Goal: Information Seeking & Learning: Learn about a topic

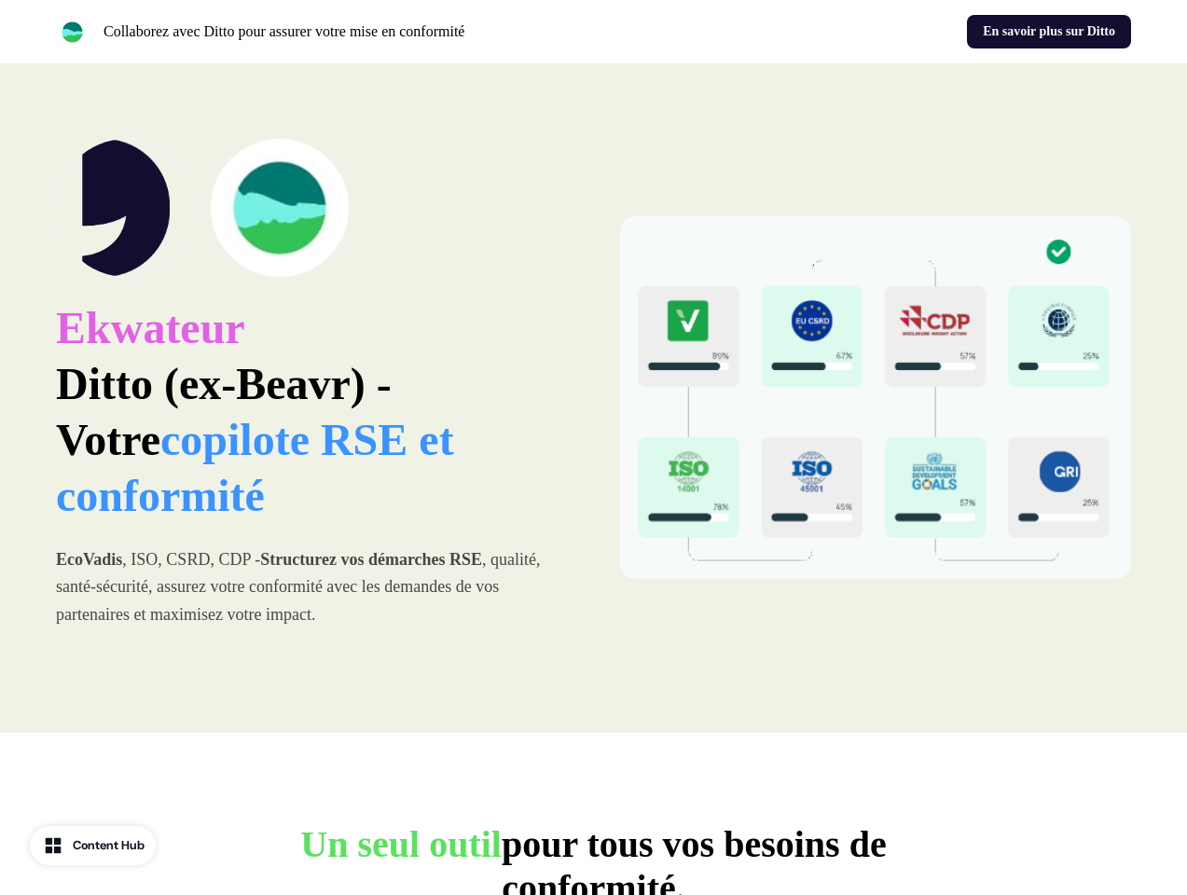
click at [593, 32] on div "Collaborez avec Ditto pour assurer votre mise en conformité En savoir plus sur …" at bounding box center [593, 31] width 1187 height 63
click at [321, 32] on p "Collaborez avec Ditto pour assurer votre mise en conformité" at bounding box center [283, 32] width 361 height 22
click at [866, 32] on div "En savoir plus sur Ditto" at bounding box center [866, 32] width 531 height 34
click at [593, 398] on div "Ekwateur Ditto (ex-Beavr) - Votre copilote RSE et conformité EcoVadis , ISO, CS…" at bounding box center [593, 397] width 1187 height 669
click at [311, 398] on p "Ekwateur Ditto (ex-Beavr) - Votre copilote RSE et conformité" at bounding box center [312, 412] width 512 height 224
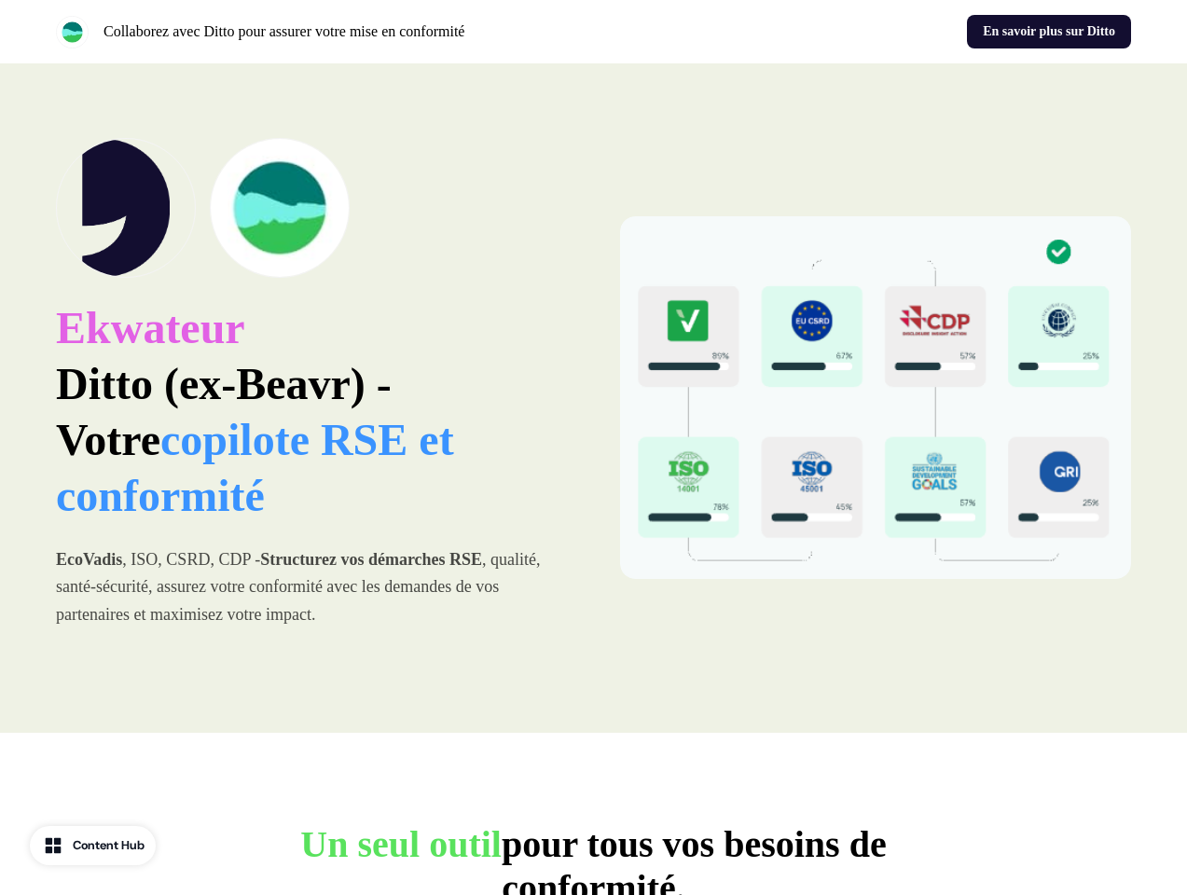
click at [311, 208] on img at bounding box center [280, 208] width 140 height 140
click at [875, 398] on img at bounding box center [876, 397] width 512 height 363
click at [593, 859] on p "Un seul outil pour tous vos besoins de conformité." at bounding box center [594, 866] width 746 height 88
click at [95, 846] on div "Content Hub" at bounding box center [109, 845] width 72 height 19
